Goal: Transaction & Acquisition: Purchase product/service

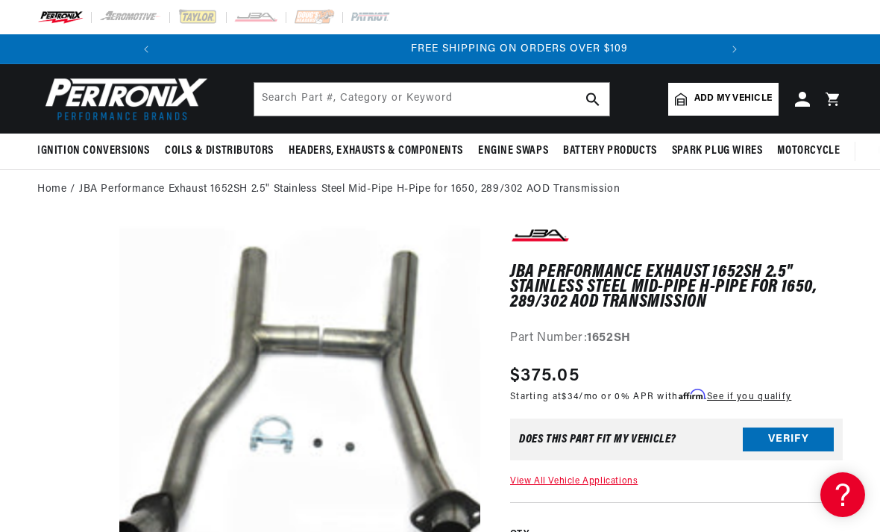
scroll to position [0, 557]
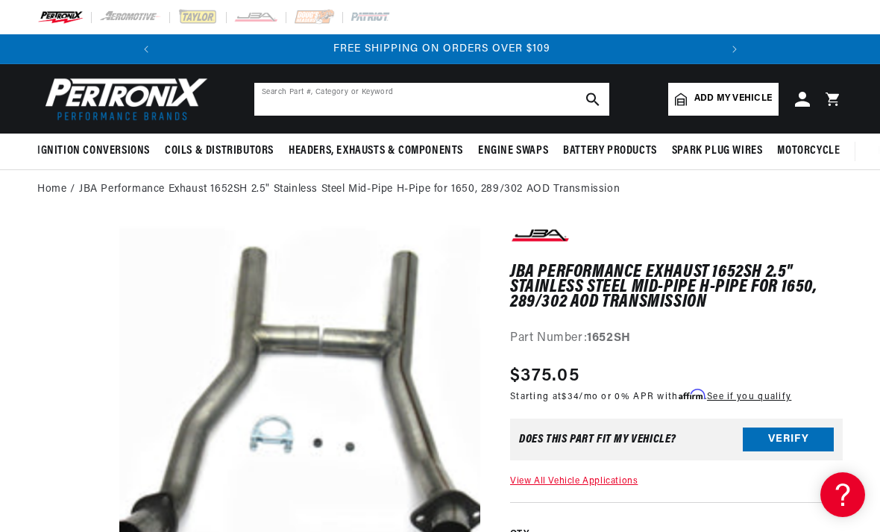
click at [292, 104] on input "text" at bounding box center [431, 99] width 355 height 33
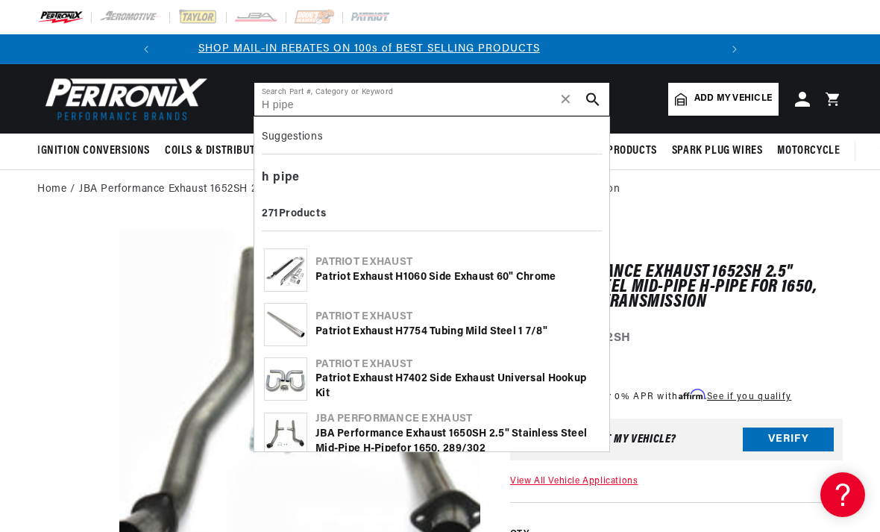
scroll to position [0, 0]
type input "H pipe"
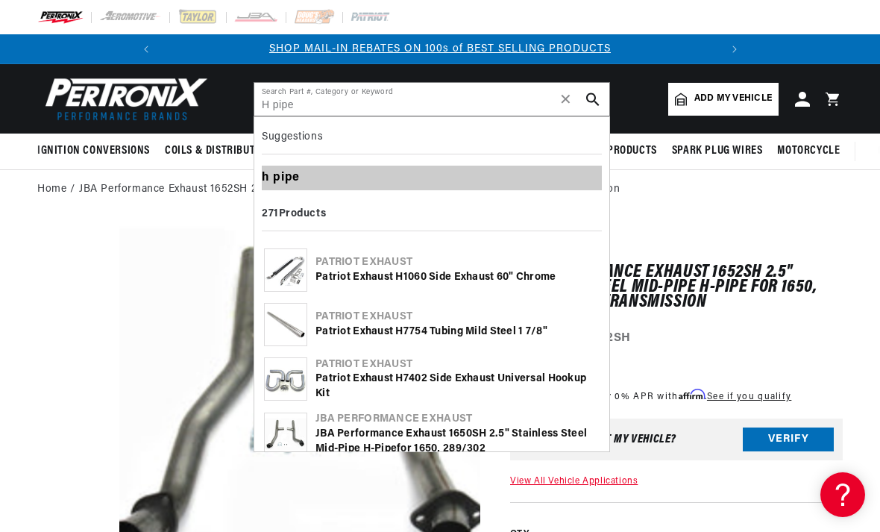
click at [286, 180] on b "pipe" at bounding box center [286, 178] width 27 height 12
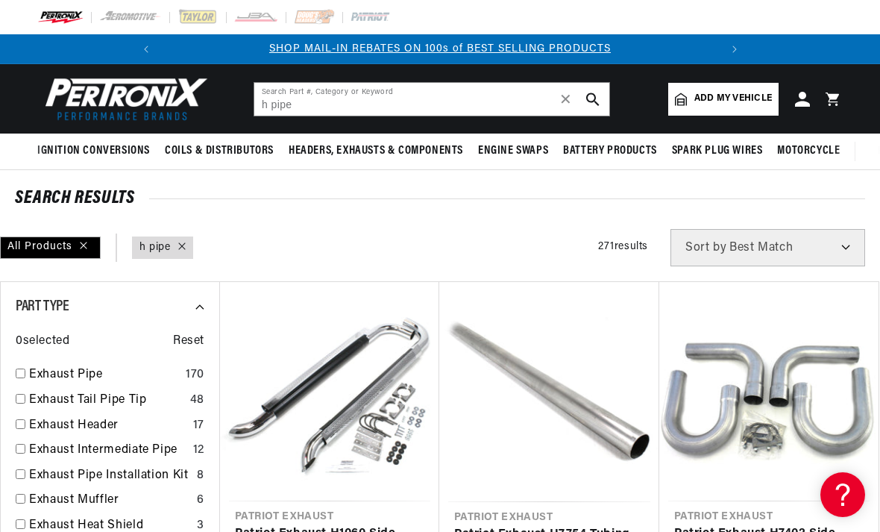
click at [721, 98] on span "Add my vehicle" at bounding box center [734, 99] width 78 height 14
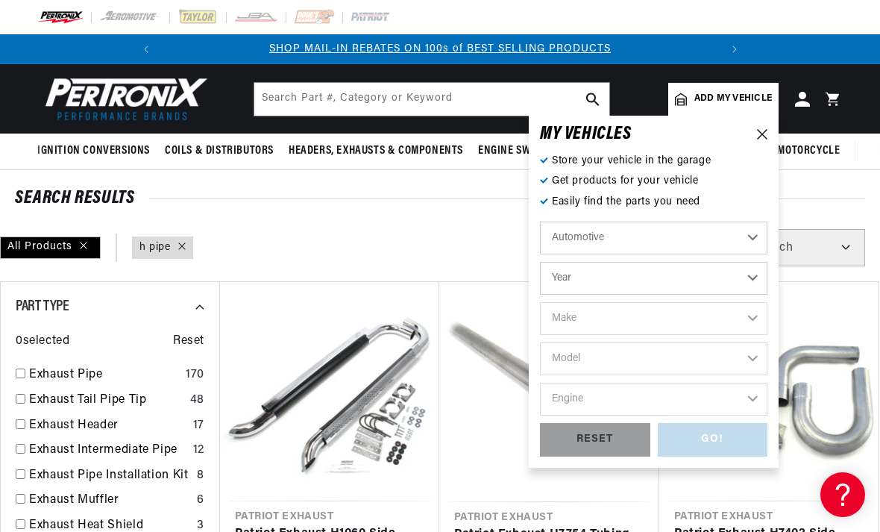
click at [588, 275] on select "Year [DATE] 2021 2020 2019 2018 2017 2016 2015 2014 2013 2012 2011 2010 2009 20…" at bounding box center [654, 278] width 228 height 33
select select "1970"
click at [562, 316] on select "Make Alfa Romeo American Motors Aston [PERSON_NAME] Audi [GEOGRAPHIC_DATA] [PER…" at bounding box center [654, 318] width 228 height 33
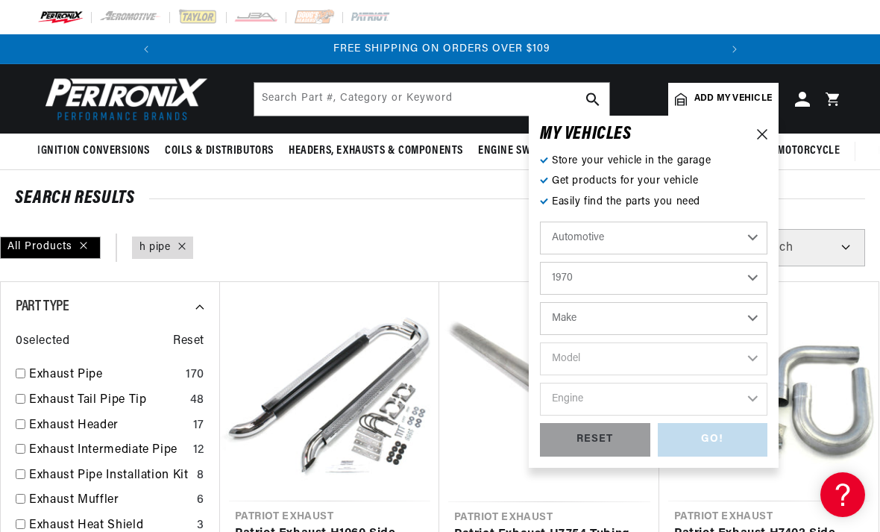
select select "Chevrolet"
click at [565, 359] on select "Model [GEOGRAPHIC_DATA] [GEOGRAPHIC_DATA] Blazer [GEOGRAPHIC_DATA] C10 Pickup C…" at bounding box center [654, 358] width 228 height 33
select select "Chevelle"
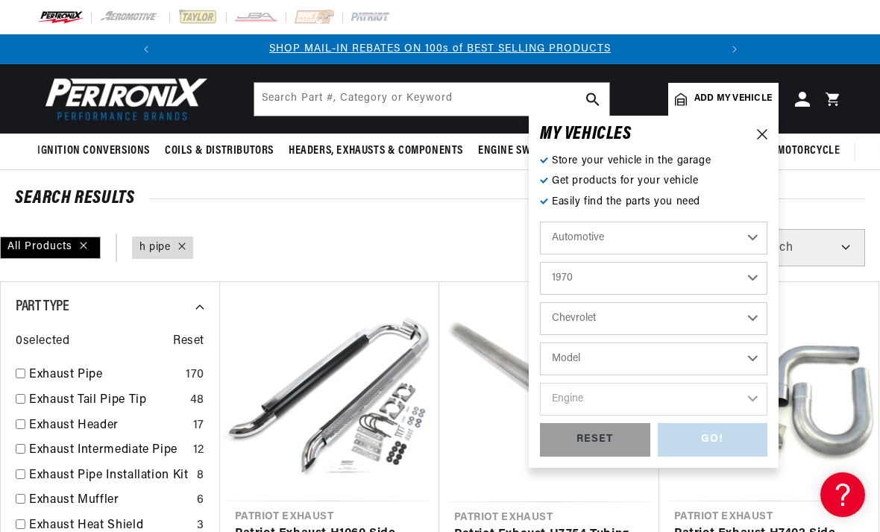
select select "Chevelle"
click at [563, 397] on select "Engine 3.2L 4.6L 5.3L 5.4L 230cid / 3.8L 250cid / 4.1L 305cid / 5.0L 307cid / 5…" at bounding box center [654, 399] width 228 height 33
select select "454cid-7.4L"
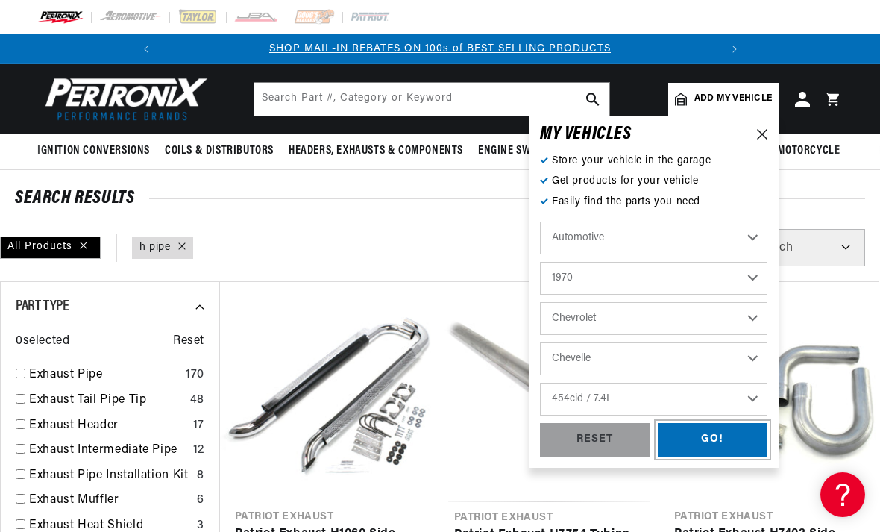
click at [686, 435] on div "GO!" at bounding box center [713, 440] width 110 height 34
type input "h pipe"
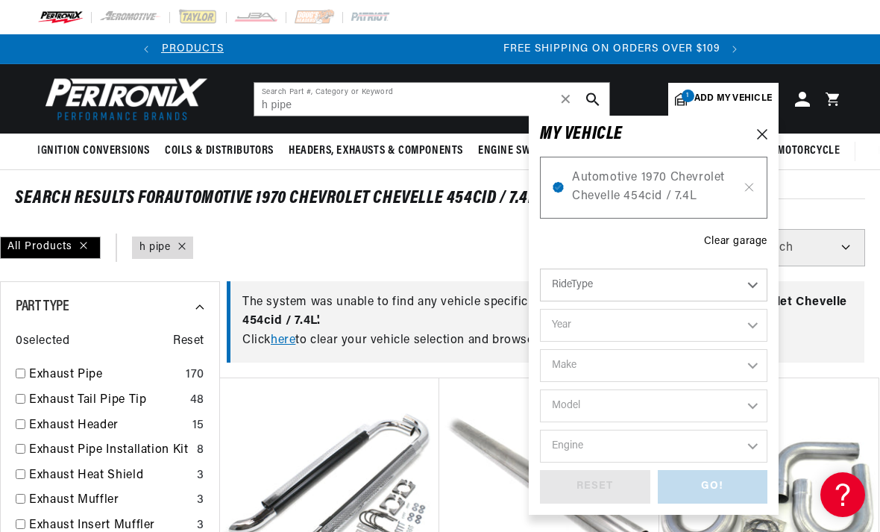
scroll to position [0, 557]
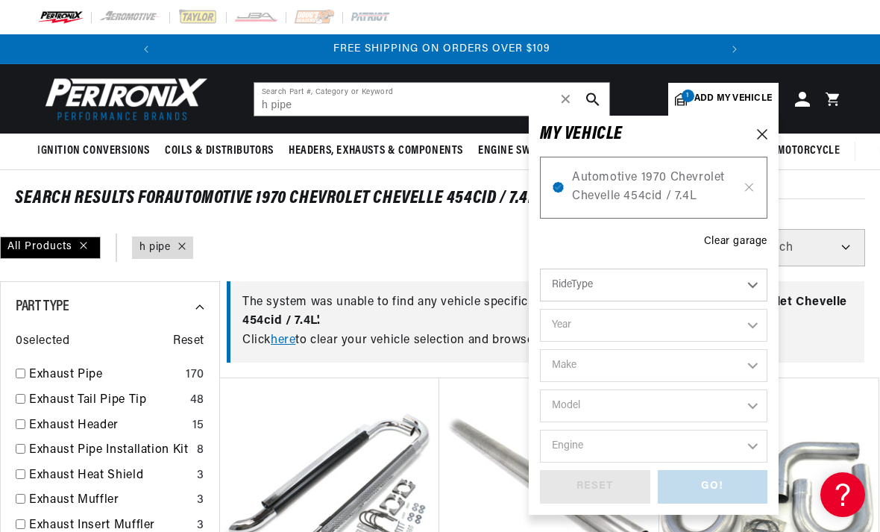
click at [757, 134] on icon at bounding box center [762, 134] width 10 height 10
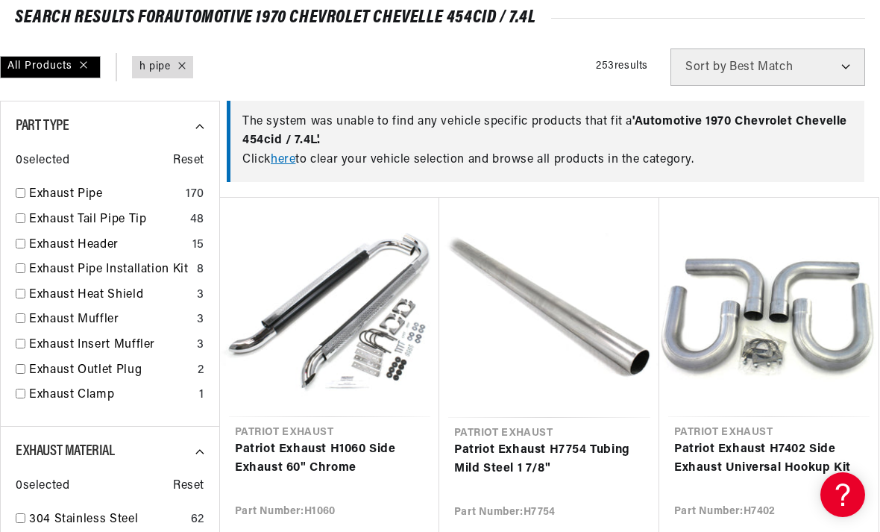
scroll to position [0, 0]
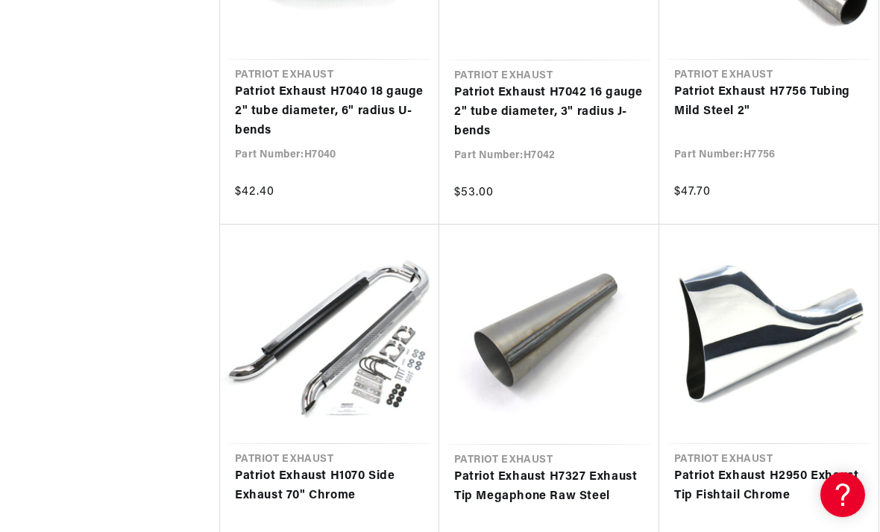
scroll to position [0, 557]
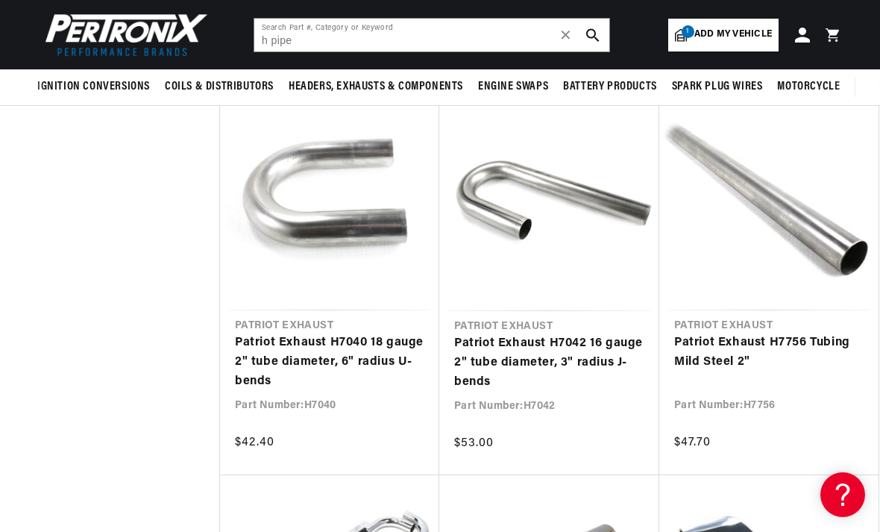
scroll to position [2191, 0]
